Goal: Information Seeking & Learning: Understand process/instructions

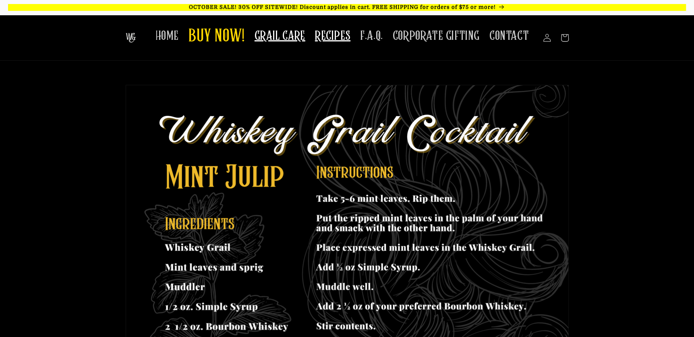
click at [302, 41] on span "GRAIL CARE" at bounding box center [280, 36] width 51 height 16
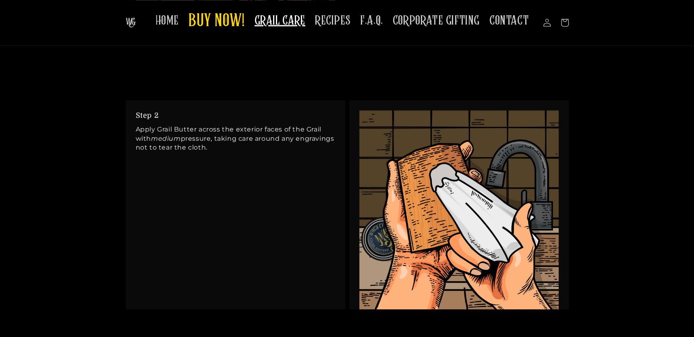
scroll to position [846, 0]
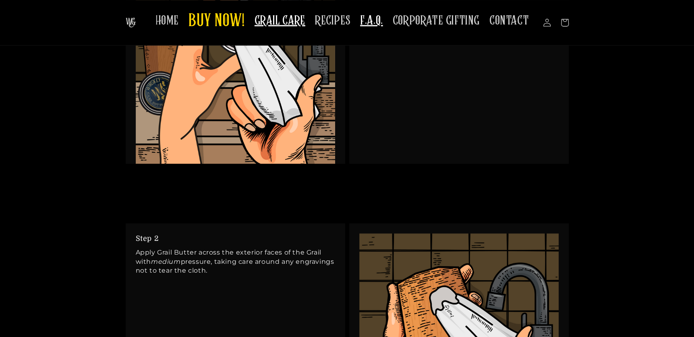
click at [370, 23] on span "F.A.Q." at bounding box center [371, 21] width 23 height 16
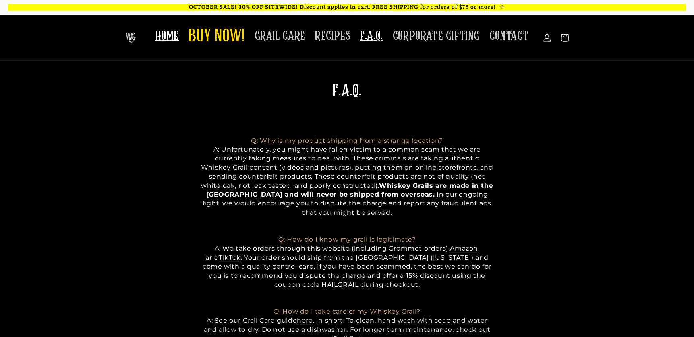
click at [166, 34] on span "HOME" at bounding box center [166, 36] width 23 height 16
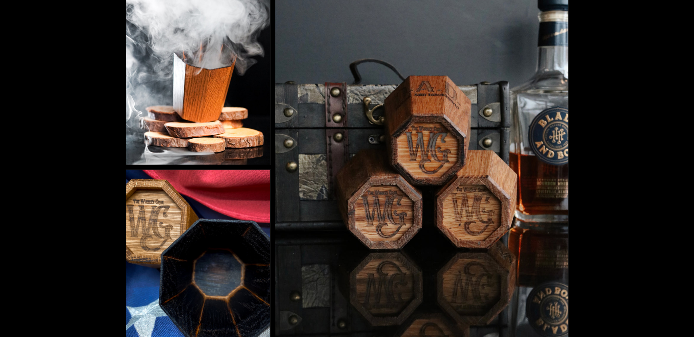
scroll to position [1732, 0]
